Goal: Information Seeking & Learning: Learn about a topic

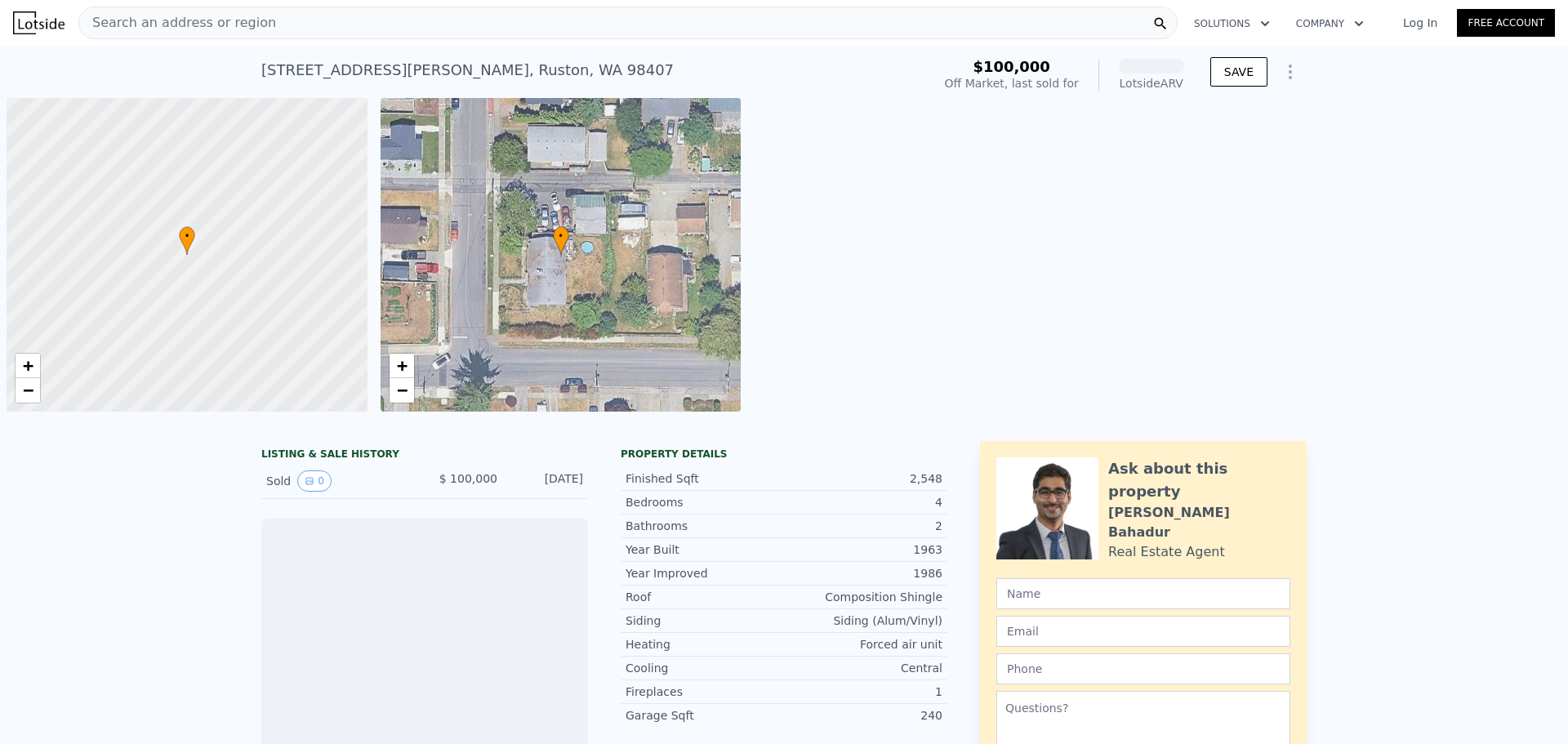
scroll to position [0, 7]
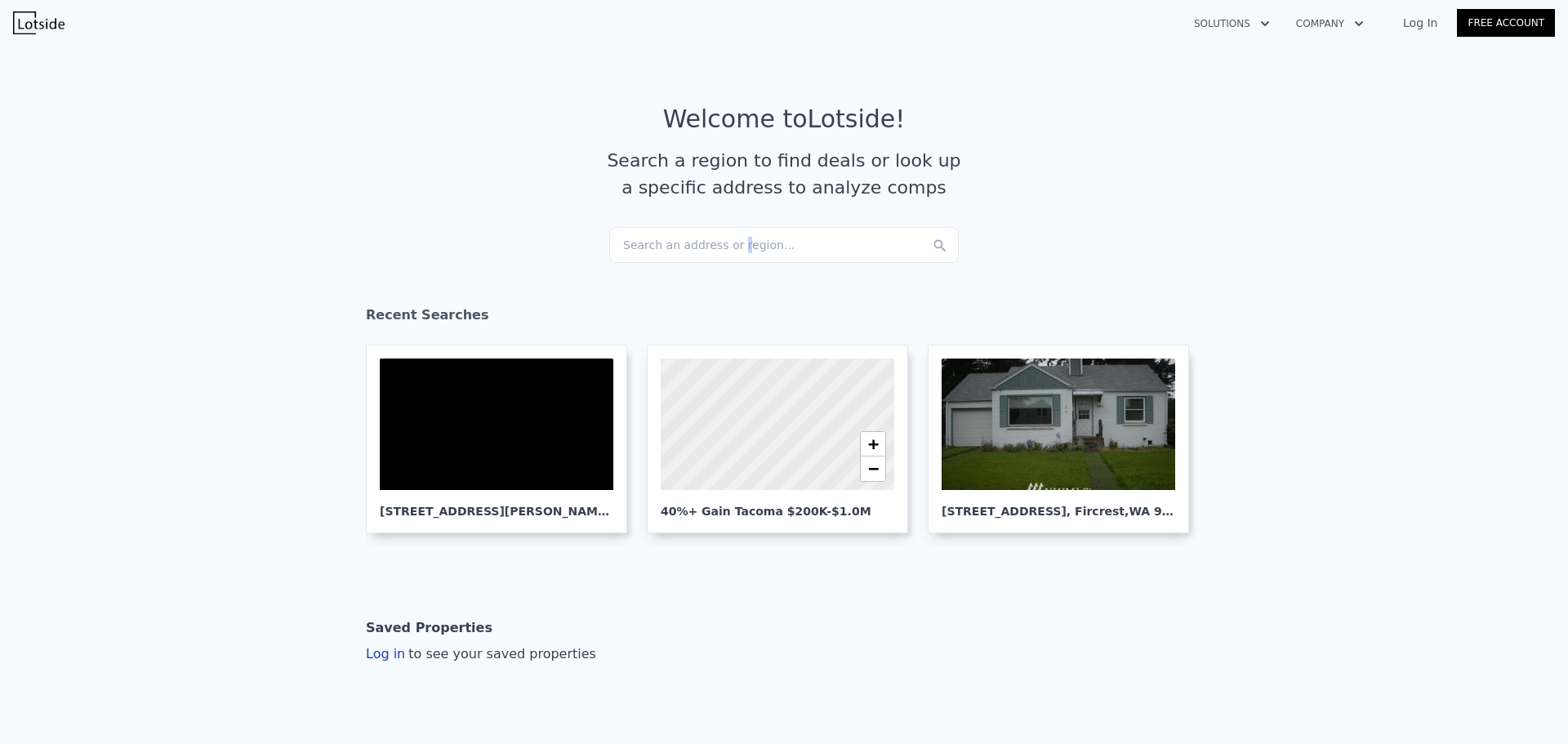
click at [722, 243] on div "Search an address or region..." at bounding box center [784, 245] width 349 height 36
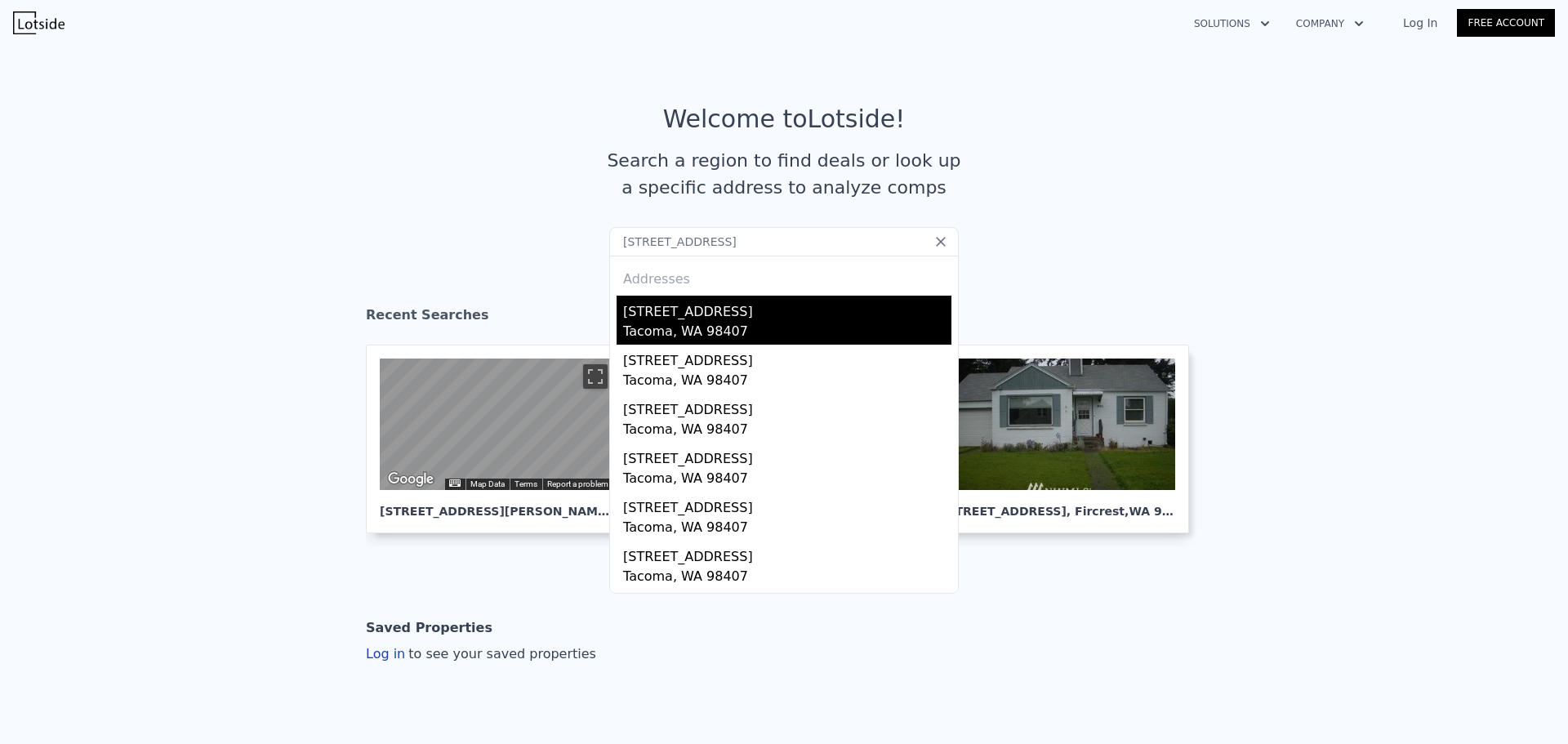
type input "5507 N 45th St, Tacoma, WA 98407"
click at [789, 325] on div "Tacoma, WA 98407" at bounding box center [786, 333] width 328 height 23
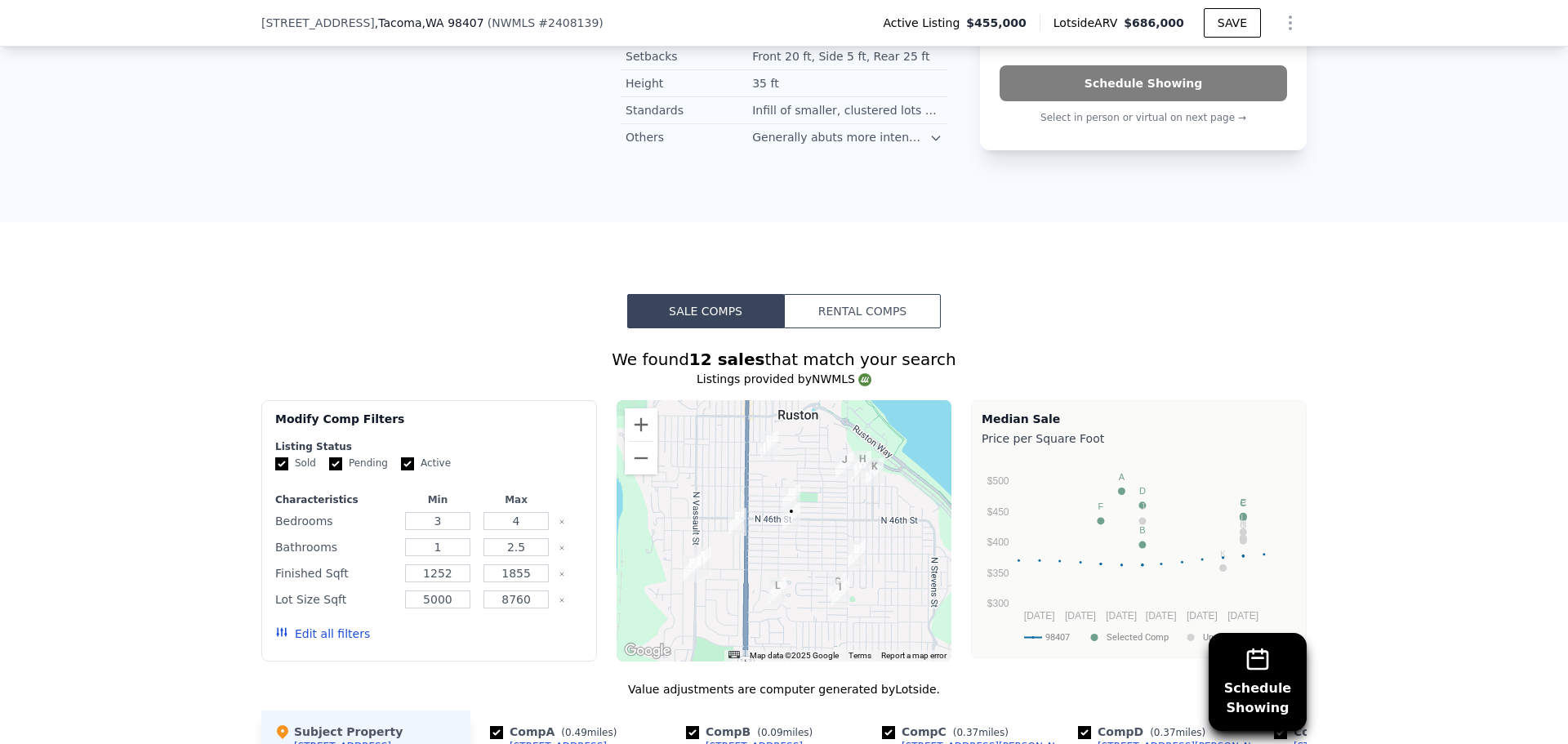
scroll to position [1634, 0]
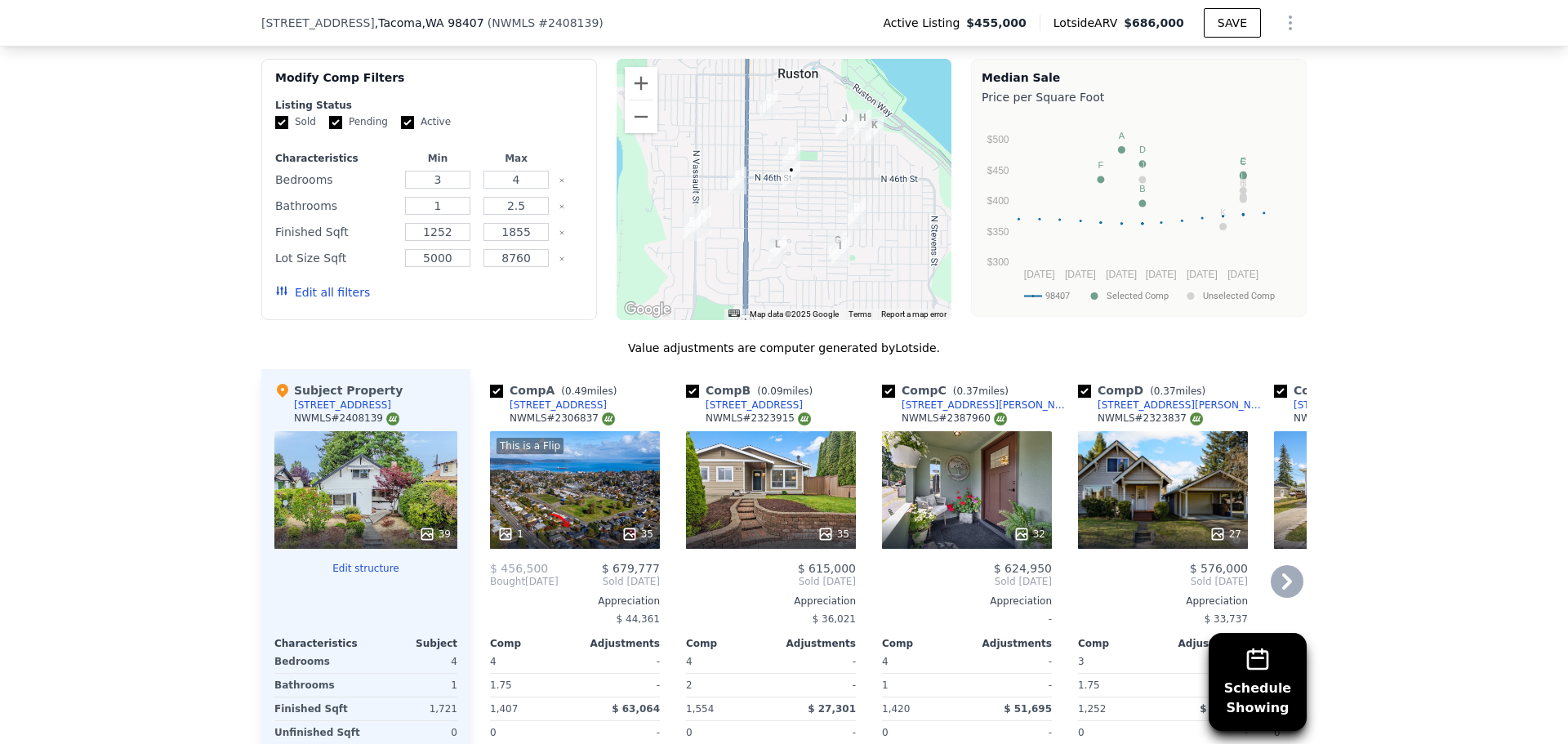
click at [582, 493] on div "This is a Flip 1 35" at bounding box center [574, 490] width 170 height 118
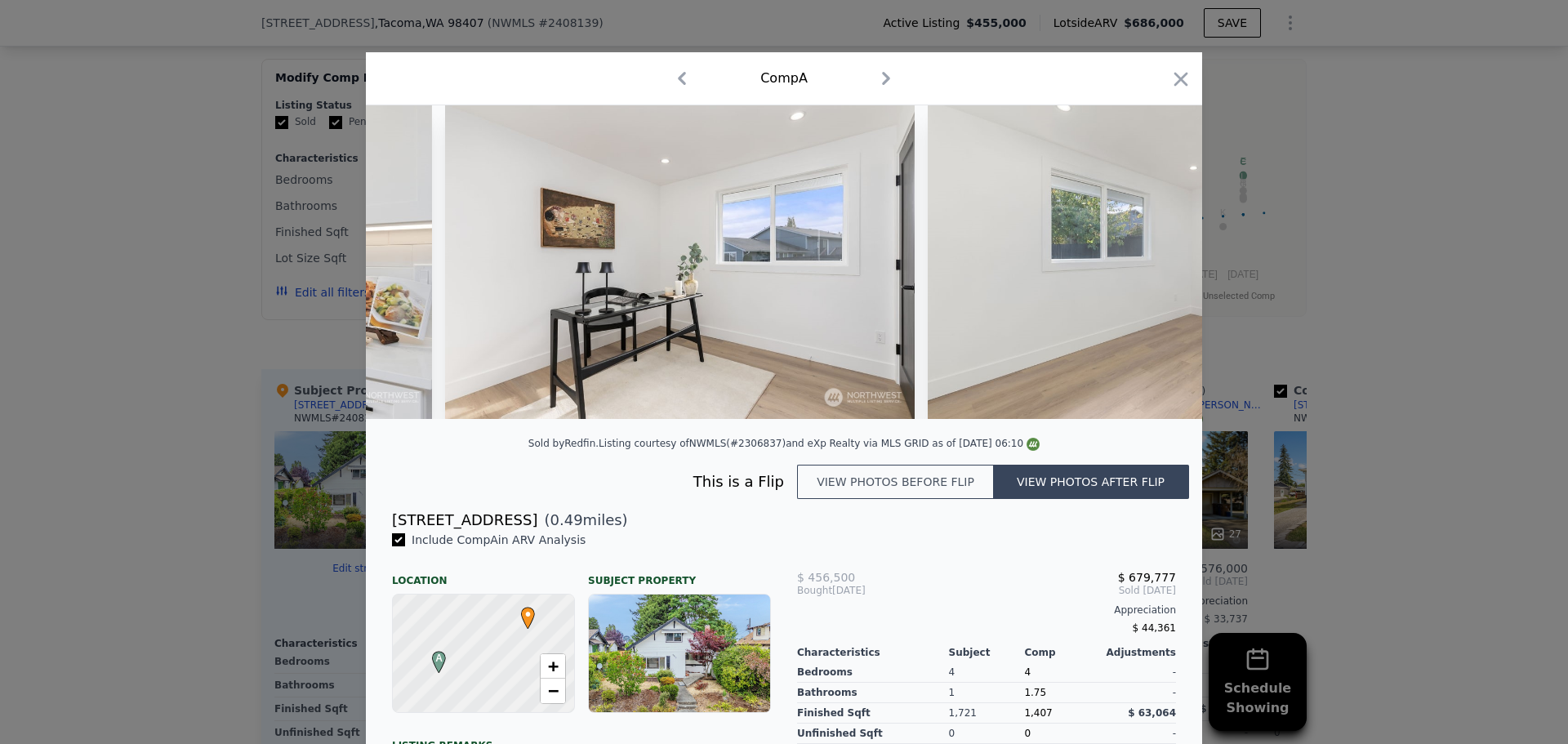
scroll to position [0, 8066]
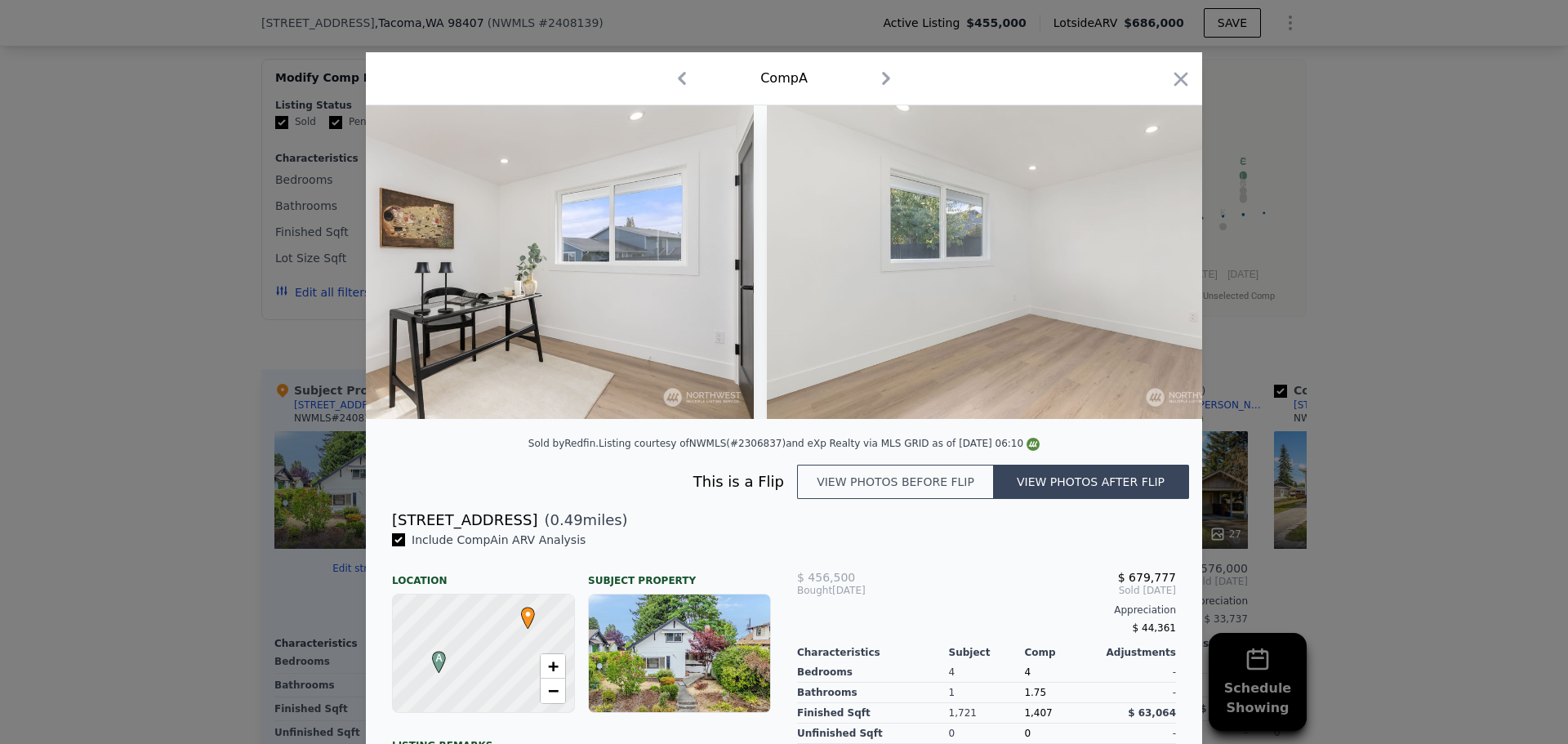
click at [872, 495] on button "View photos before flip" at bounding box center [894, 482] width 196 height 34
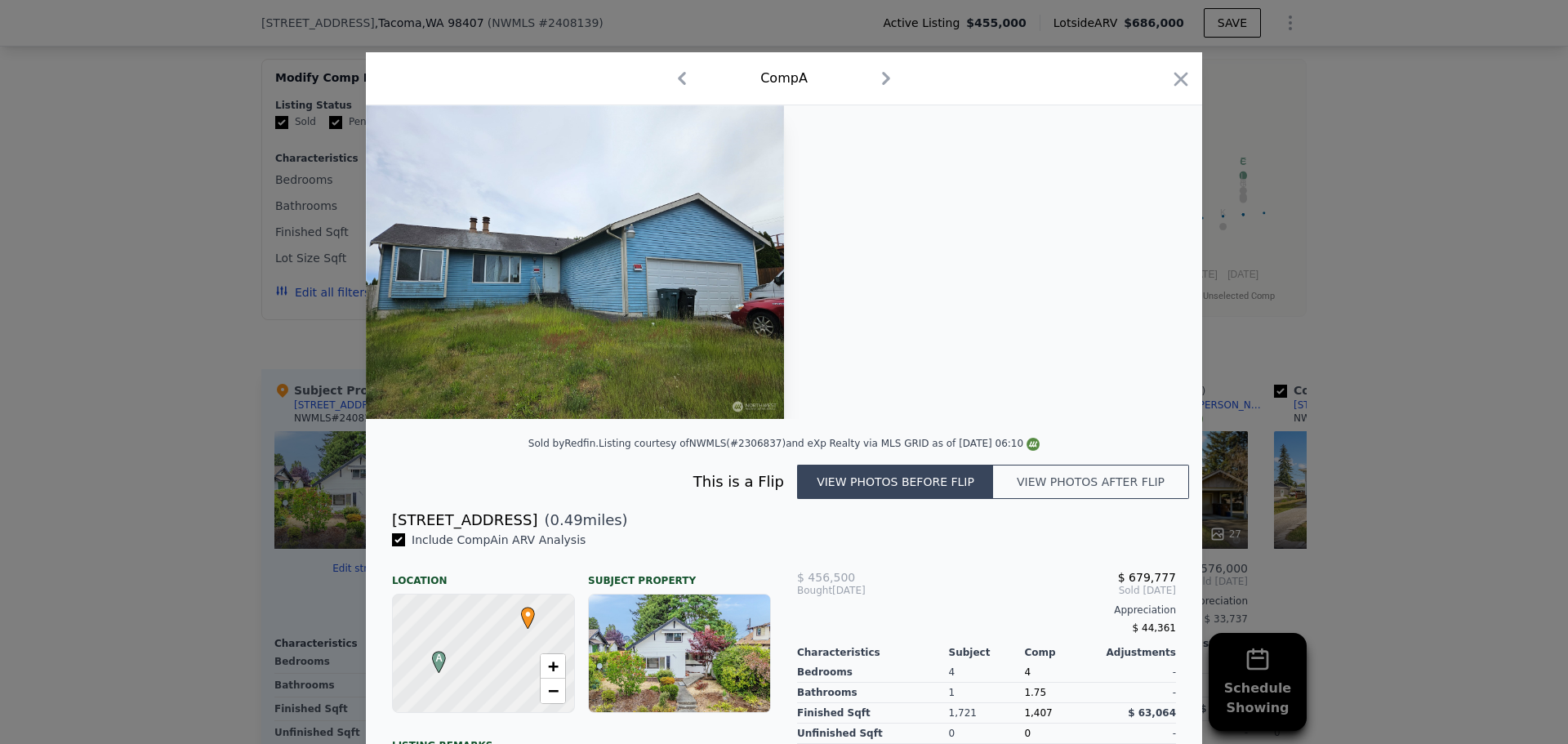
click at [1048, 466] on button "View photos after flip" at bounding box center [1090, 482] width 196 height 34
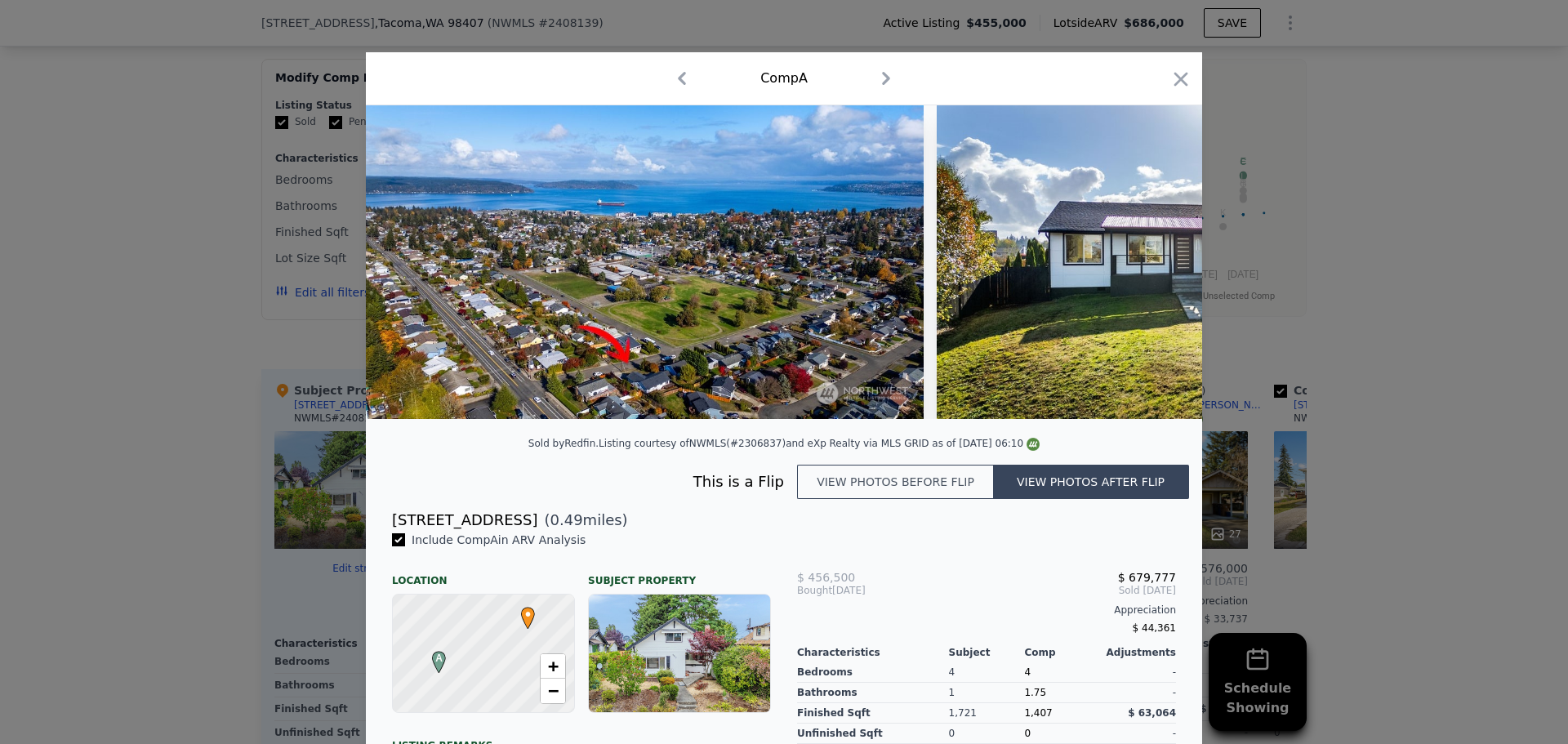
click at [863, 465] on div "Sold by Redfin . Listing courtesy of NWMLS (#2306837) and eXp Realty via MLS GR…" at bounding box center [784, 448] width 837 height 33
click at [877, 499] on button "View photos before flip" at bounding box center [894, 482] width 196 height 34
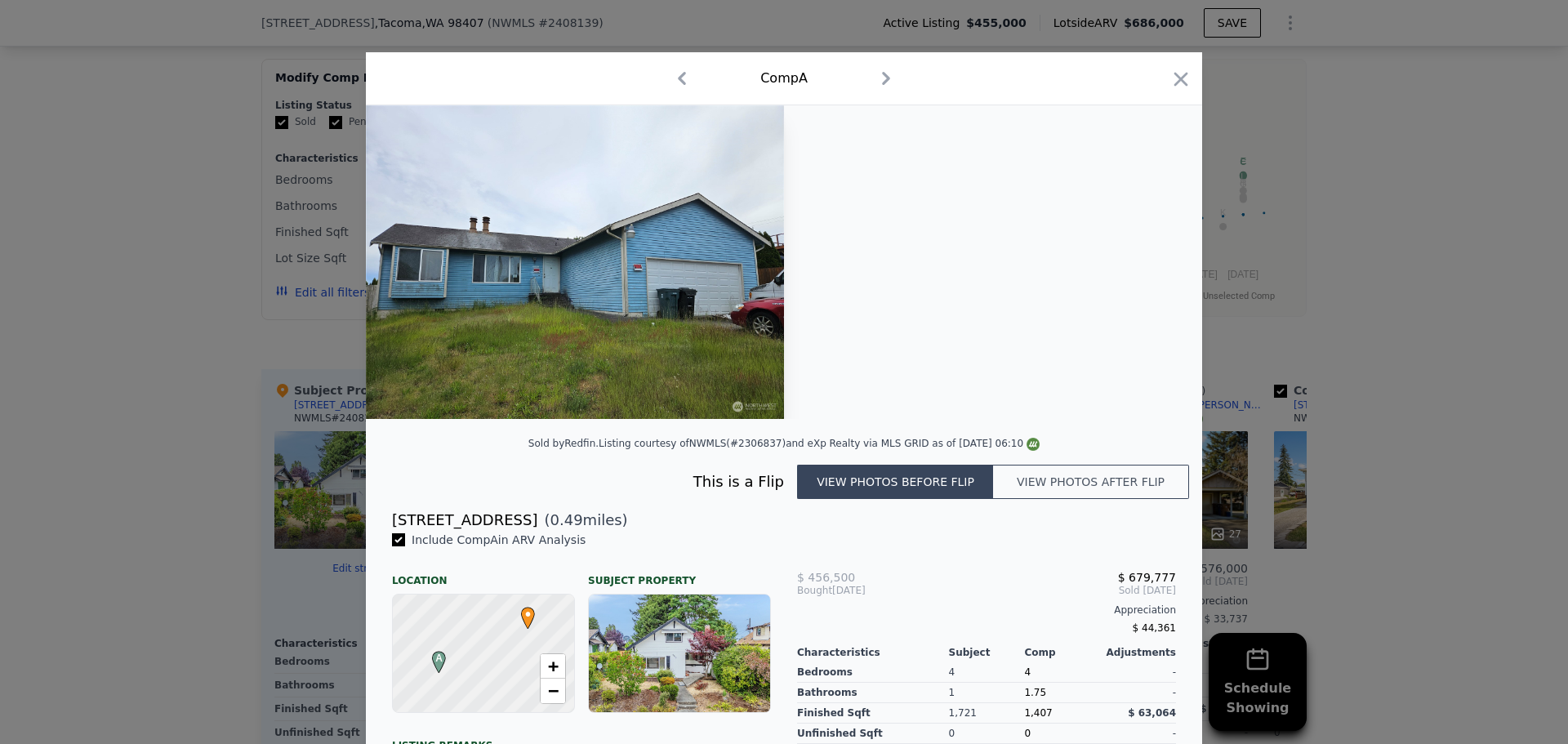
click at [1008, 486] on button "View photos after flip" at bounding box center [1090, 482] width 196 height 34
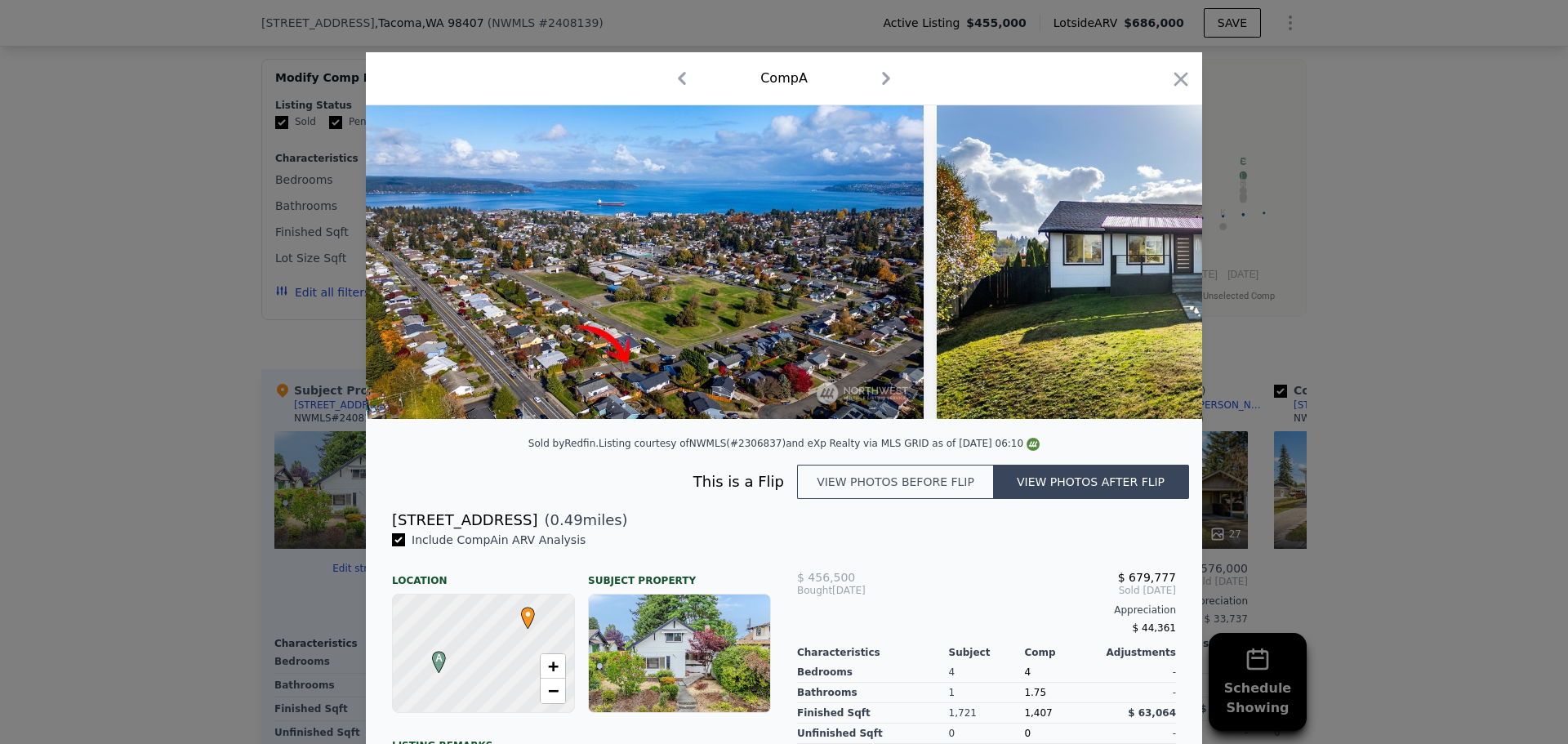
click at [143, 333] on div at bounding box center [784, 372] width 1568 height 744
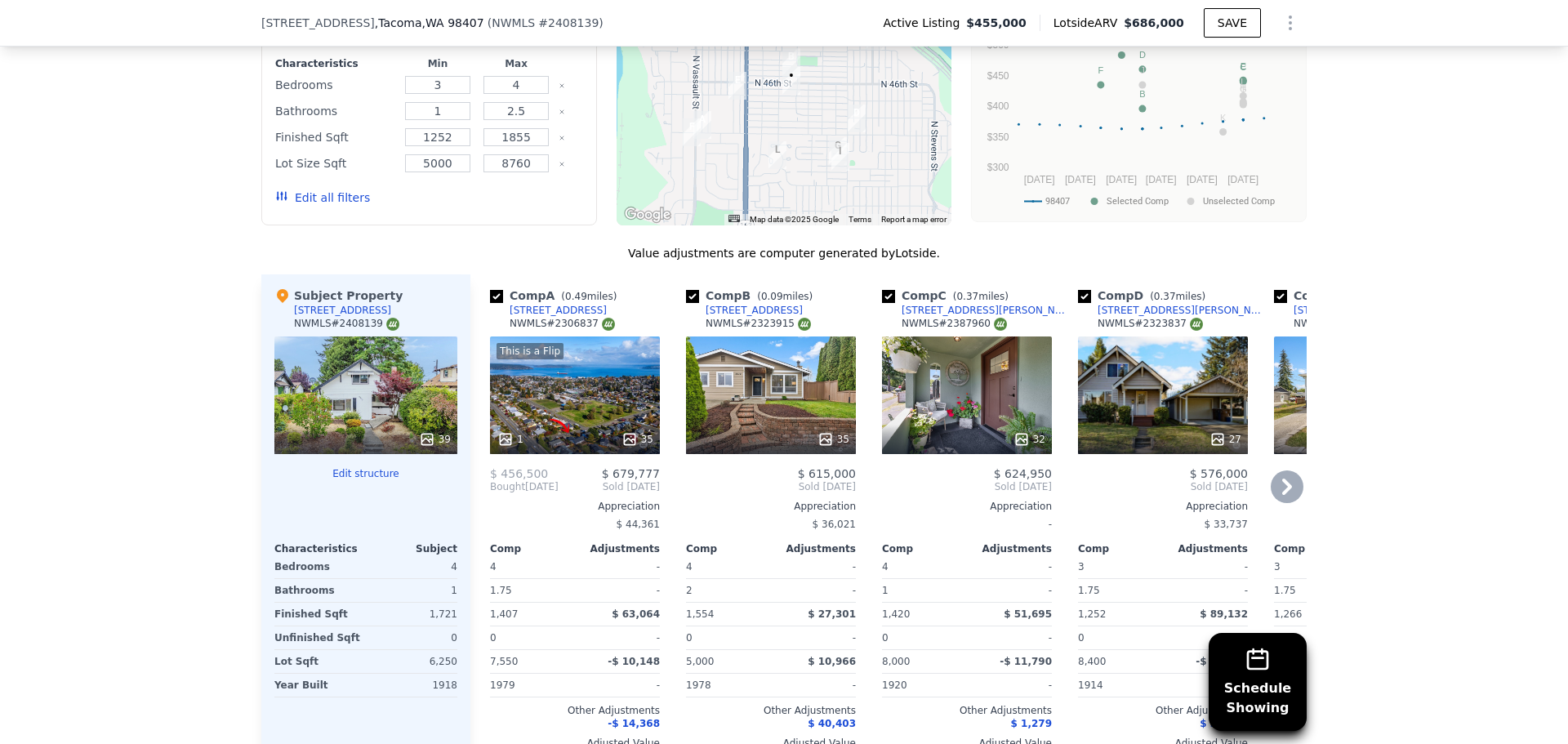
scroll to position [1798, 0]
